Goal: Task Accomplishment & Management: Manage account settings

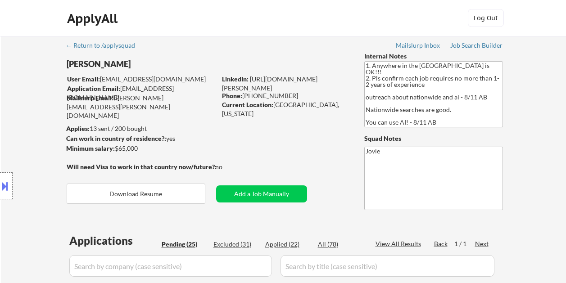
select select ""pending""
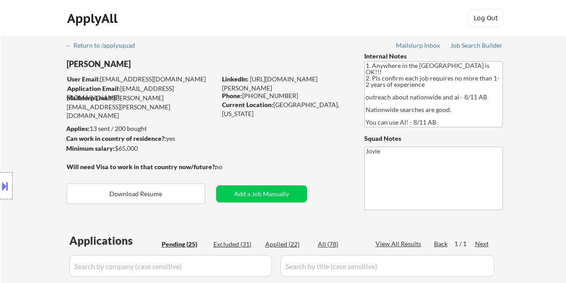
select select ""pending""
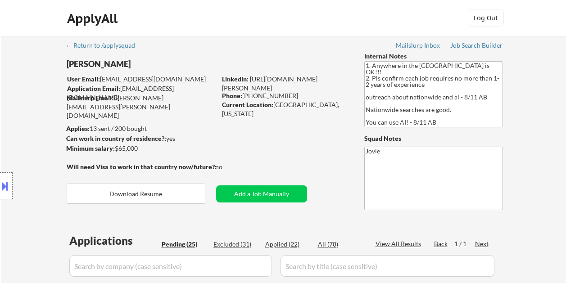
select select ""pending""
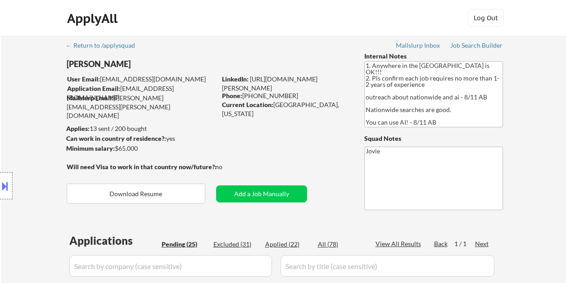
select select ""pending""
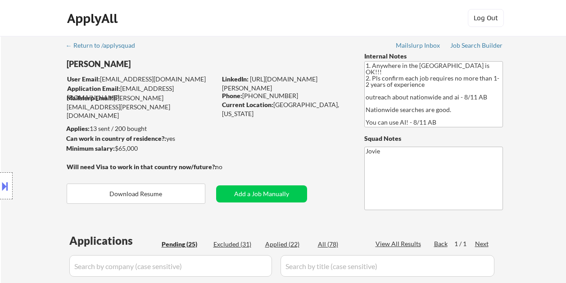
select select ""pending""
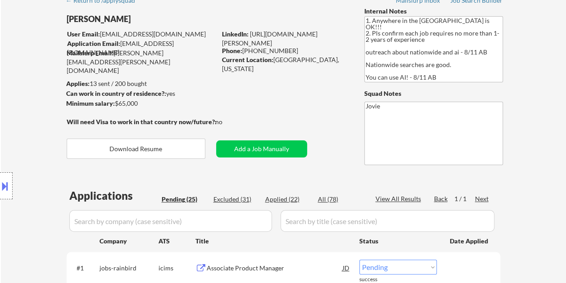
scroll to position [90, 0]
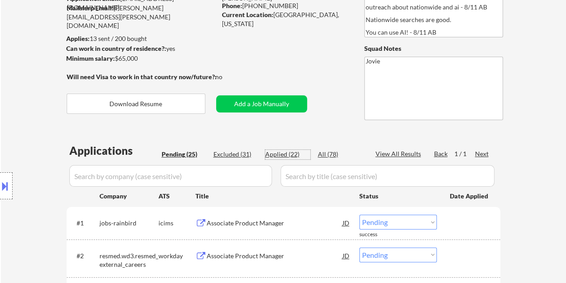
click at [285, 155] on div "Applied (22)" at bounding box center [287, 154] width 45 height 9
select select ""applied""
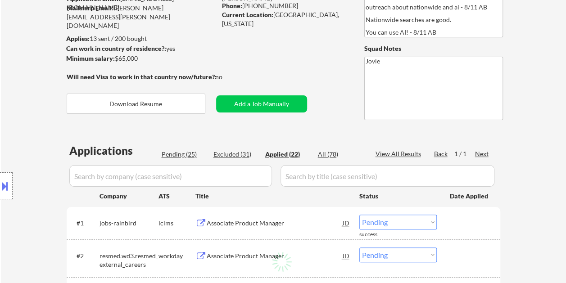
select select ""applied""
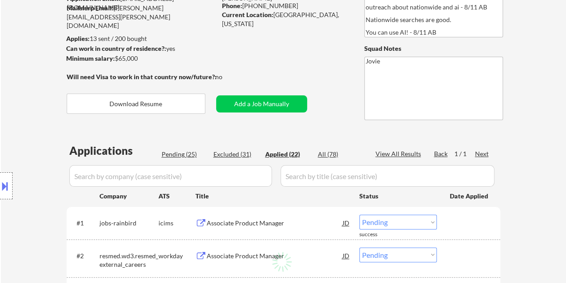
select select ""applied""
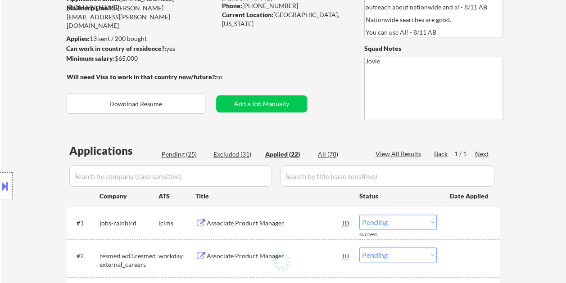
select select ""applied""
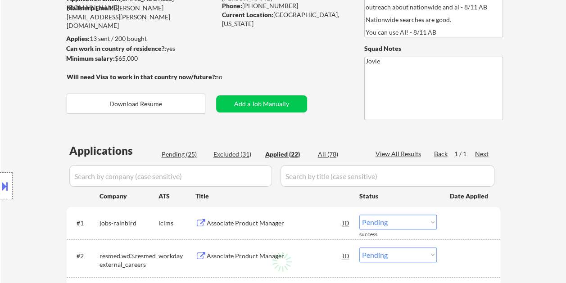
select select ""applied""
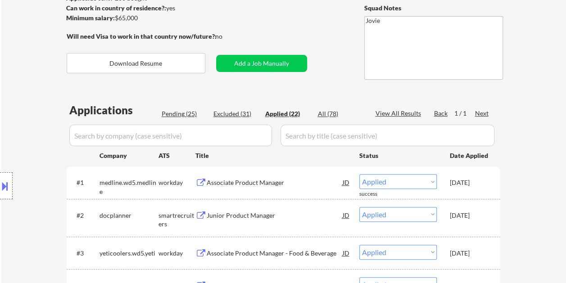
scroll to position [135, 0]
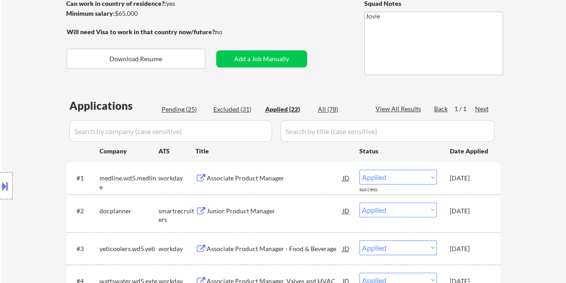
click at [178, 112] on div "Pending (25)" at bounding box center [184, 109] width 45 height 9
select select ""pending""
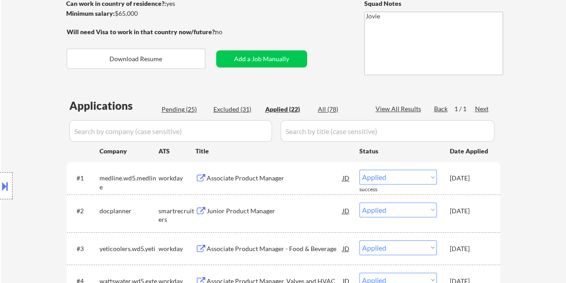
select select ""pending""
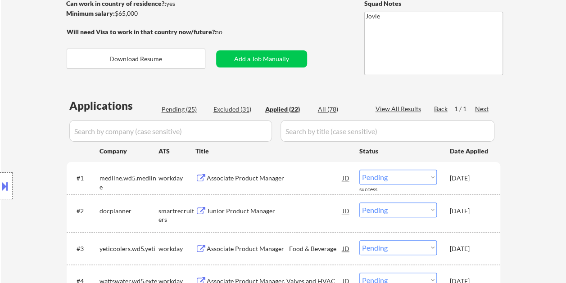
select select ""pending""
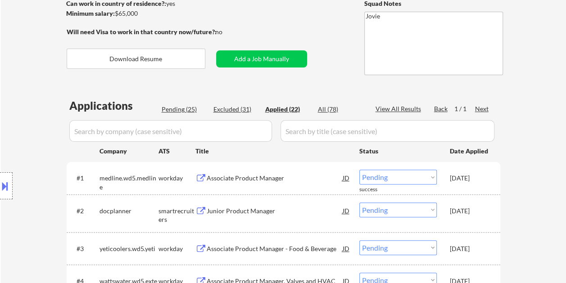
select select ""pending""
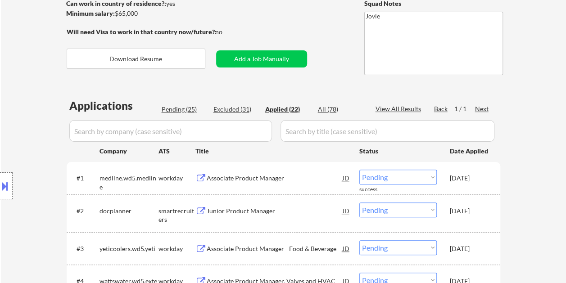
select select ""pending""
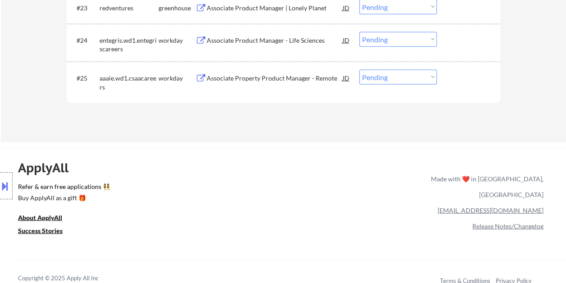
scroll to position [1126, 0]
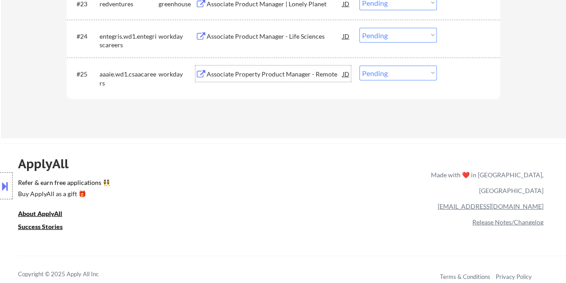
click at [240, 77] on div "Associate Property Product Manager - Remote" at bounding box center [275, 74] width 136 height 9
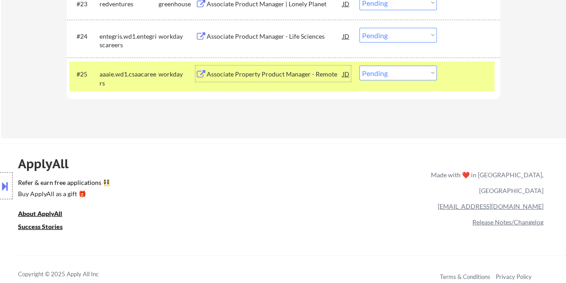
click at [417, 71] on select "Choose an option... Pending Applied Excluded (Questions) Excluded (Expired) Exc…" at bounding box center [397, 73] width 77 height 15
select select ""applied""
click at [359, 66] on select "Choose an option... Pending Applied Excluded (Questions) Excluded (Expired) Exc…" at bounding box center [397, 73] width 77 height 15
click at [564, 205] on div "ApplyAll Refer & earn free applications 👯‍♀️ Buy ApplyAll as a gift 🎁 About App…" at bounding box center [283, 221] width 566 height 143
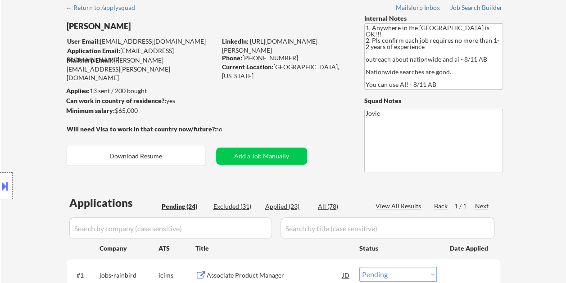
scroll to position [90, 0]
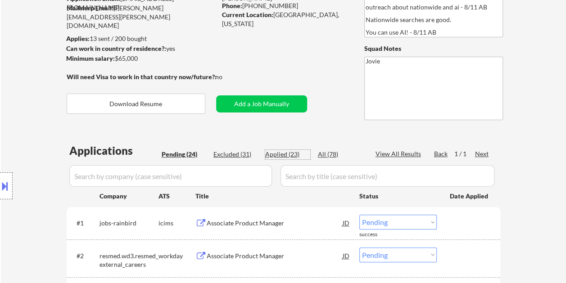
click at [275, 156] on div "Applied (23)" at bounding box center [287, 154] width 45 height 9
select select ""applied""
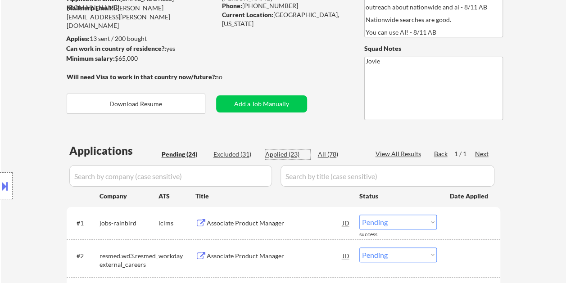
select select ""applied""
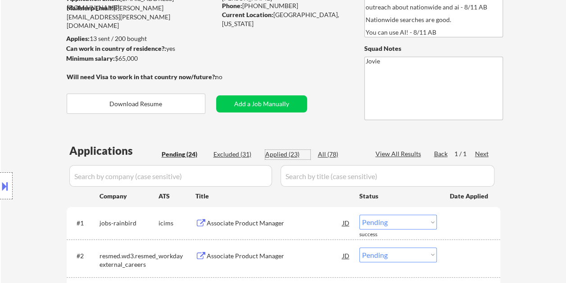
select select ""applied""
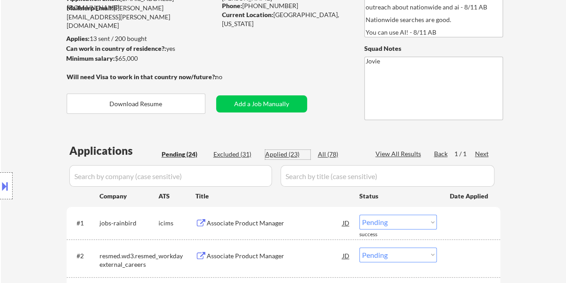
select select ""applied""
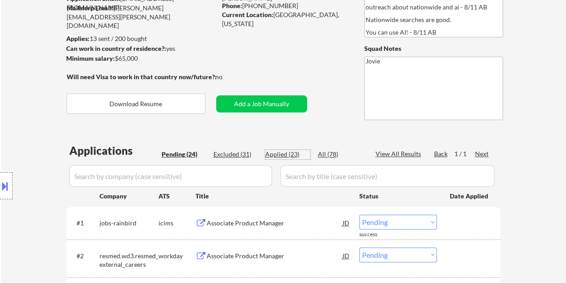
select select ""applied""
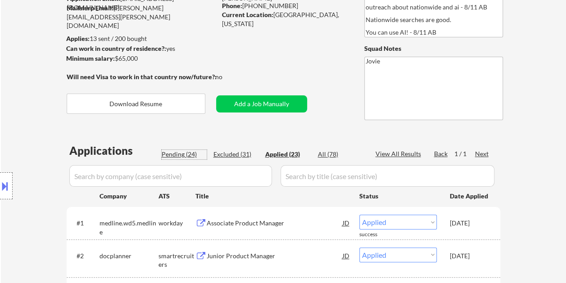
click at [188, 157] on div "Pending (24)" at bounding box center [184, 154] width 45 height 9
select select ""pending""
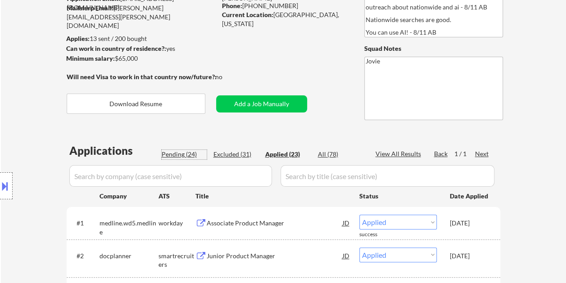
select select ""pending""
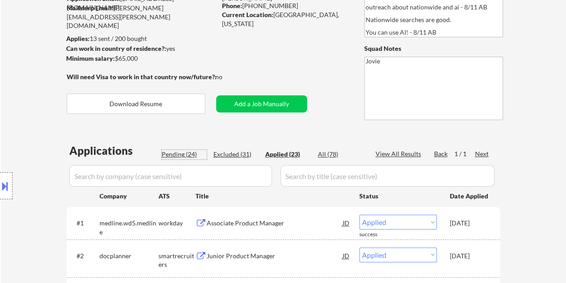
select select ""pending""
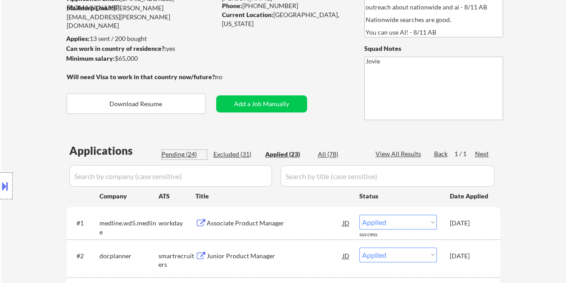
select select ""pending""
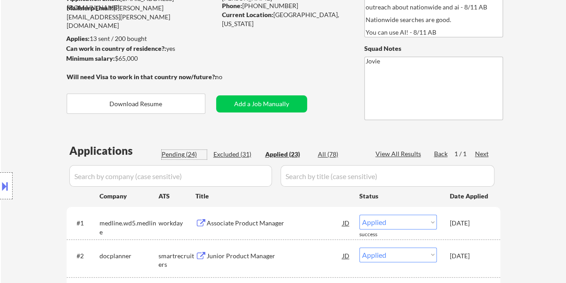
select select ""pending""
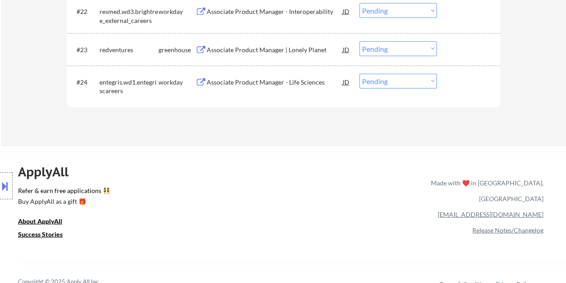
scroll to position [1081, 0]
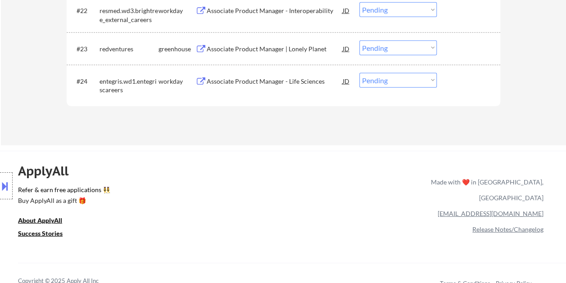
drag, startPoint x: 454, startPoint y: 53, endPoint x: 370, endPoint y: 48, distance: 84.4
click at [454, 53] on div at bounding box center [470, 49] width 40 height 16
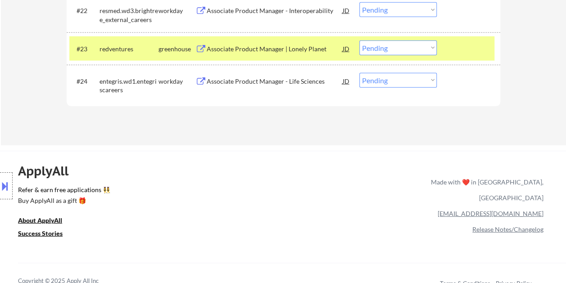
click at [214, 50] on div "Associate Product Manager | Lonely Planet" at bounding box center [275, 49] width 136 height 9
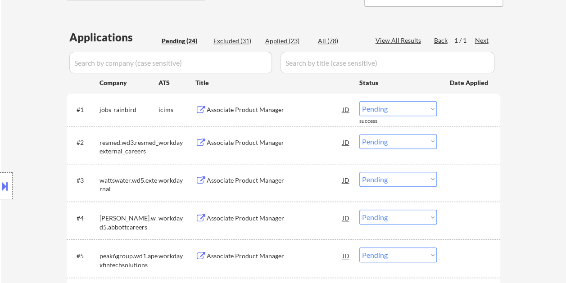
scroll to position [0, 0]
